Goal: Task Accomplishment & Management: Use online tool/utility

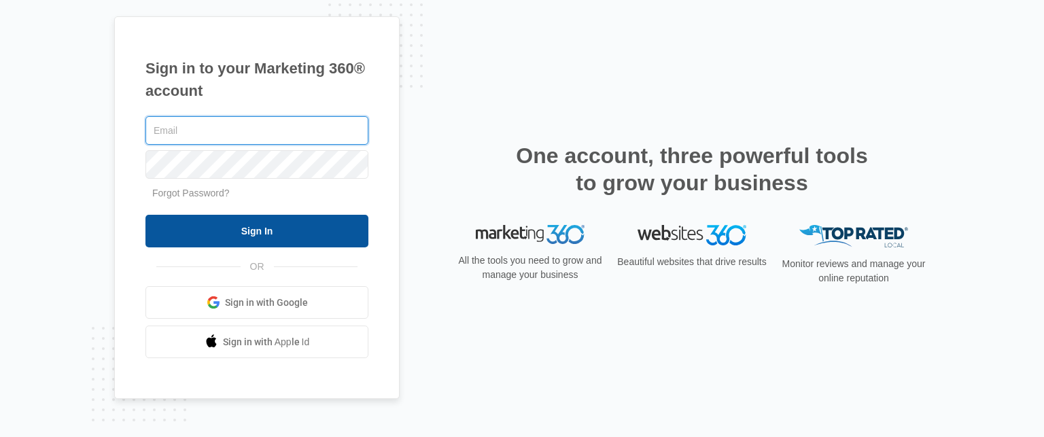
type input "[PERSON_NAME][EMAIL_ADDRESS][PERSON_NAME][DOMAIN_NAME]"
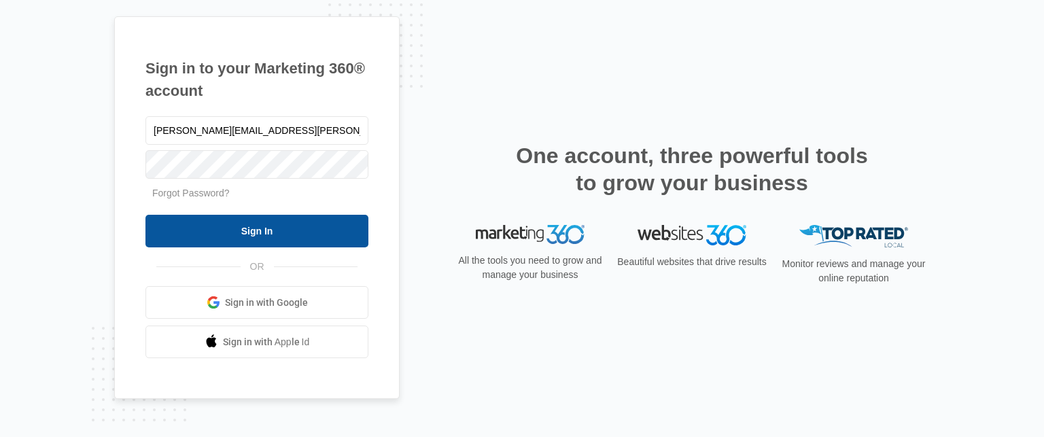
click at [248, 236] on input "Sign In" at bounding box center [257, 231] width 223 height 33
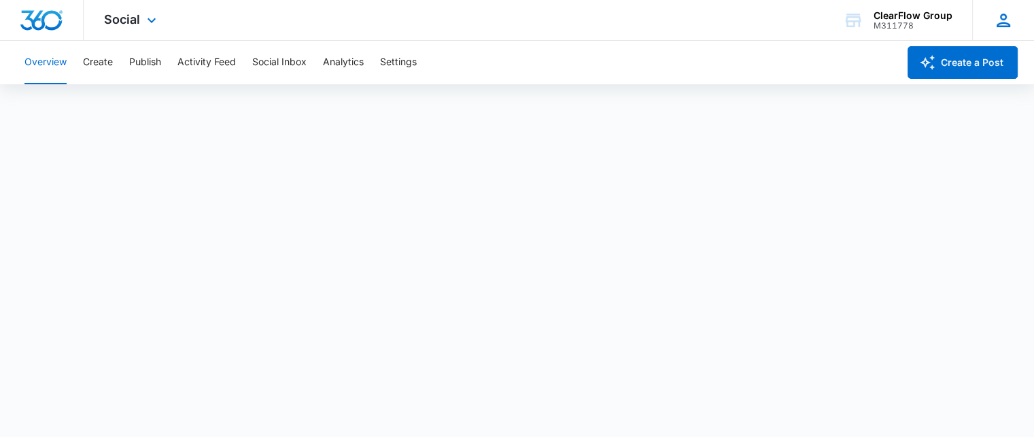
click at [1004, 26] on icon at bounding box center [1004, 21] width 14 height 14
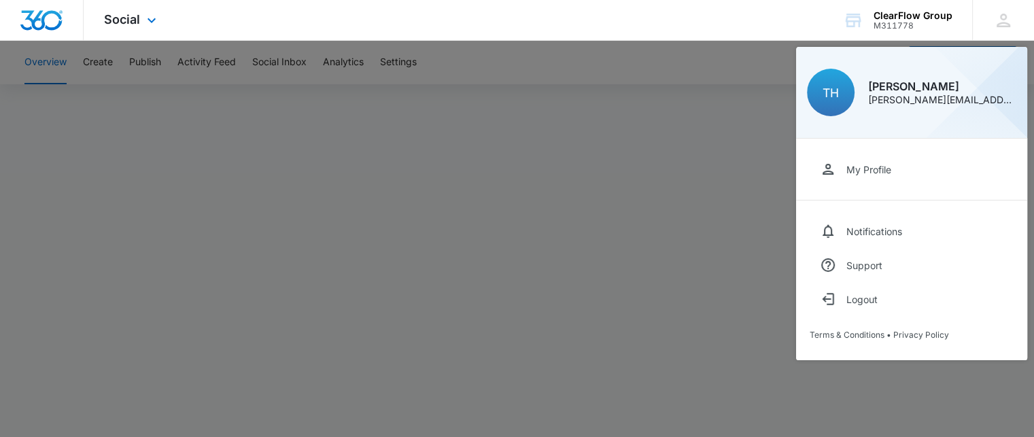
click at [789, 20] on div "Social Apps Reputation Forms CRM Email Social Payments POS Content Ads Intellig…" at bounding box center [517, 20] width 1034 height 41
click at [383, 35] on div "Social Apps Reputation Forms CRM Email Social Payments POS Content Ads Intellig…" at bounding box center [517, 20] width 1034 height 41
click at [1010, 15] on icon at bounding box center [1003, 20] width 20 height 20
